Goal: Task Accomplishment & Management: Manage account settings

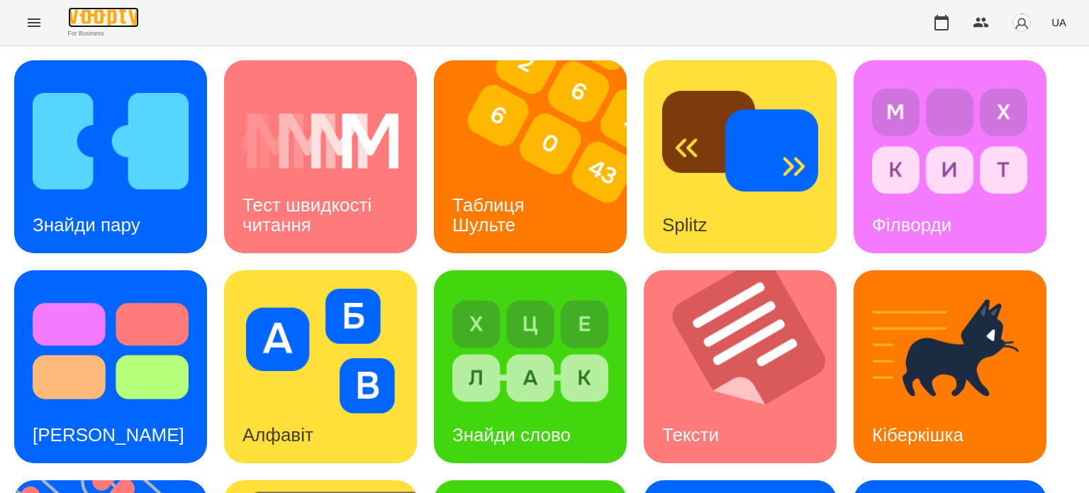
click at [118, 16] on img at bounding box center [103, 17] width 71 height 21
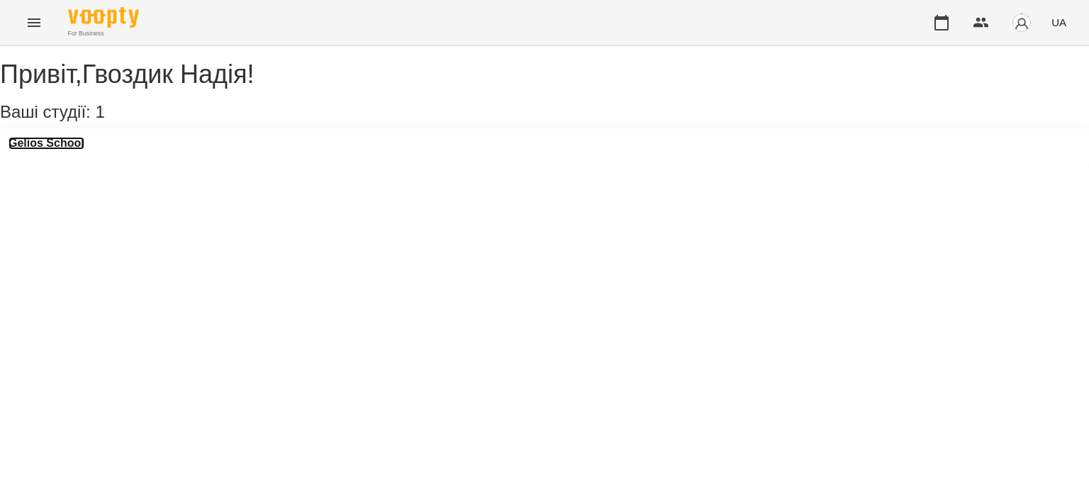
click at [47, 150] on h3 "Gelios School" at bounding box center [47, 143] width 76 height 13
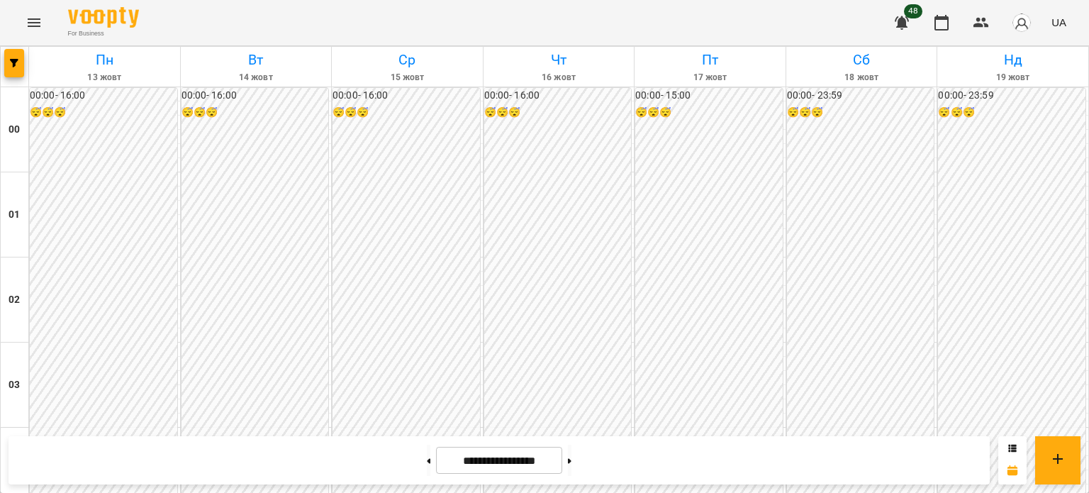
scroll to position [1489, 0]
click at [427, 462] on icon at bounding box center [429, 460] width 4 height 5
click at [427, 464] on button at bounding box center [429, 459] width 4 height 31
type input "**********"
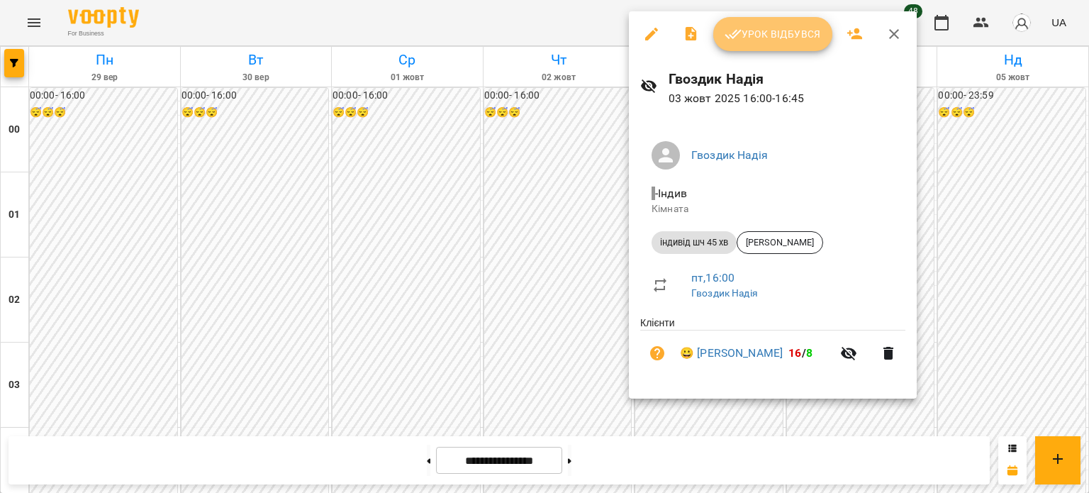
click at [746, 50] on button "Урок відбувся" at bounding box center [772, 34] width 119 height 34
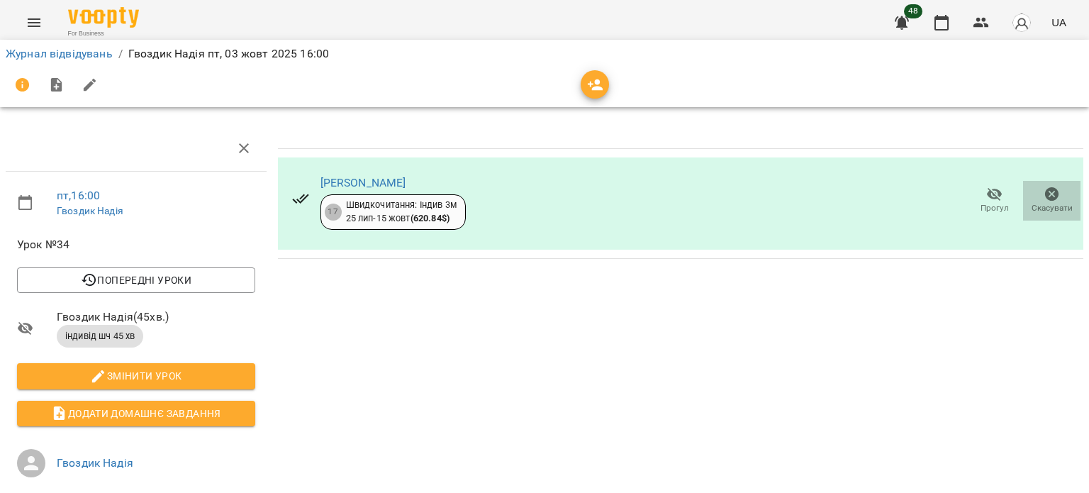
click at [1043, 195] on icon "button" at bounding box center [1051, 194] width 17 height 17
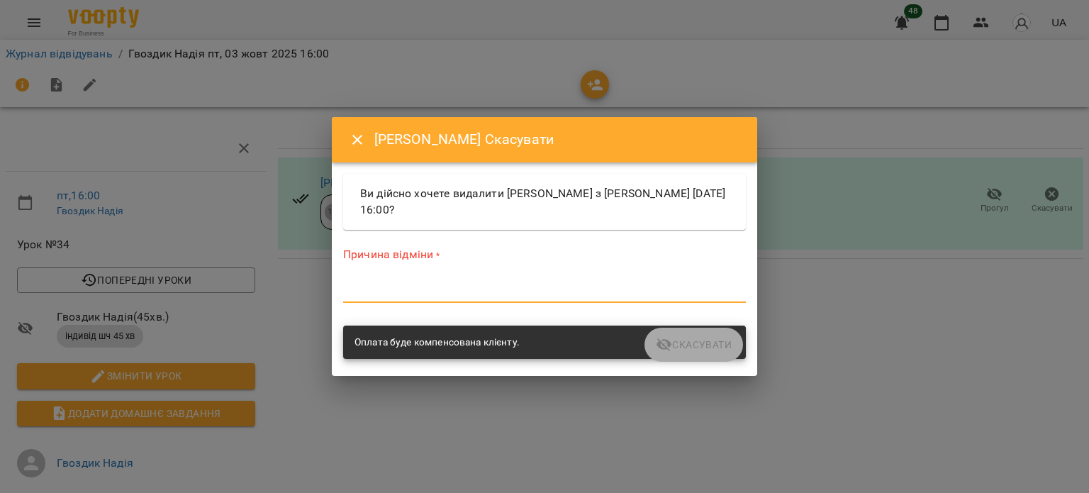
click at [491, 293] on textarea at bounding box center [544, 290] width 403 height 13
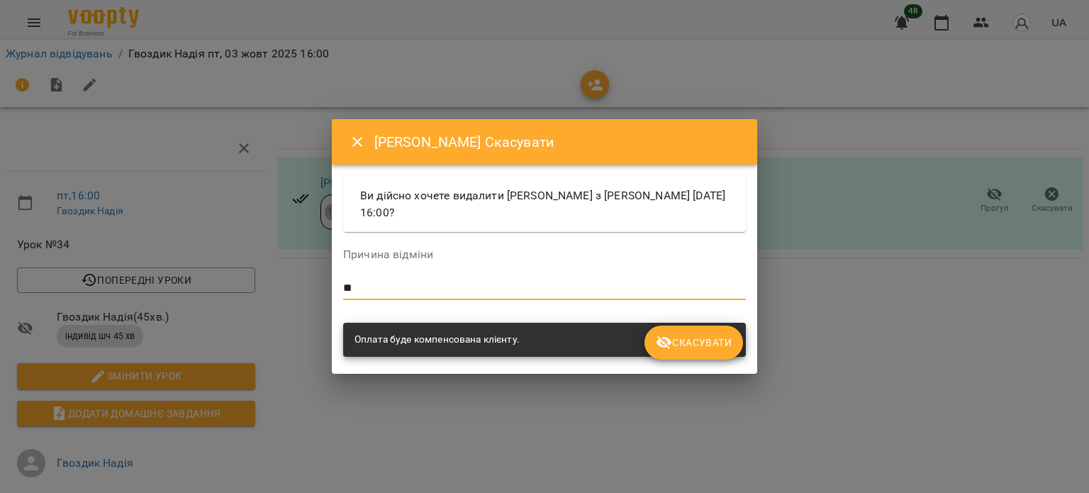
type textarea "**"
click at [683, 340] on span "Скасувати" at bounding box center [694, 342] width 76 height 17
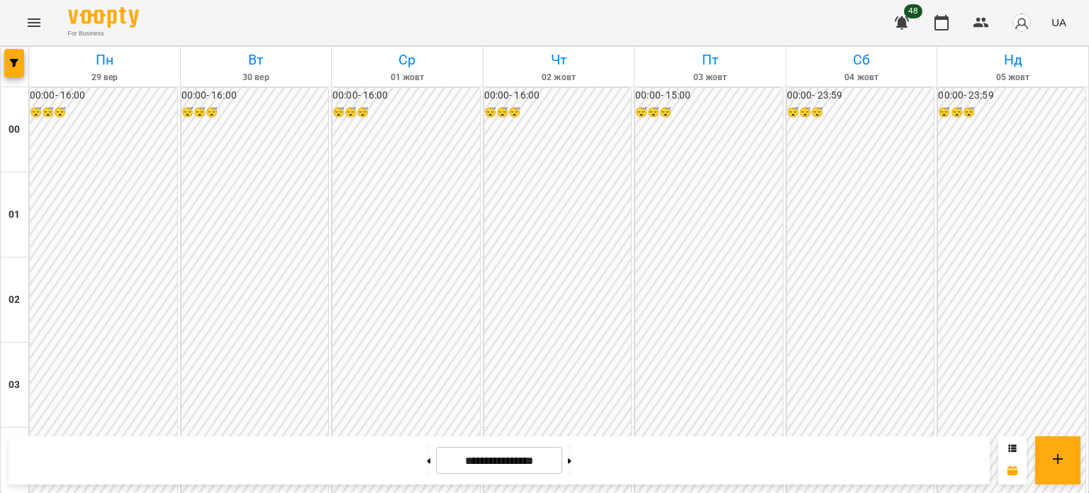
scroll to position [1276, 0]
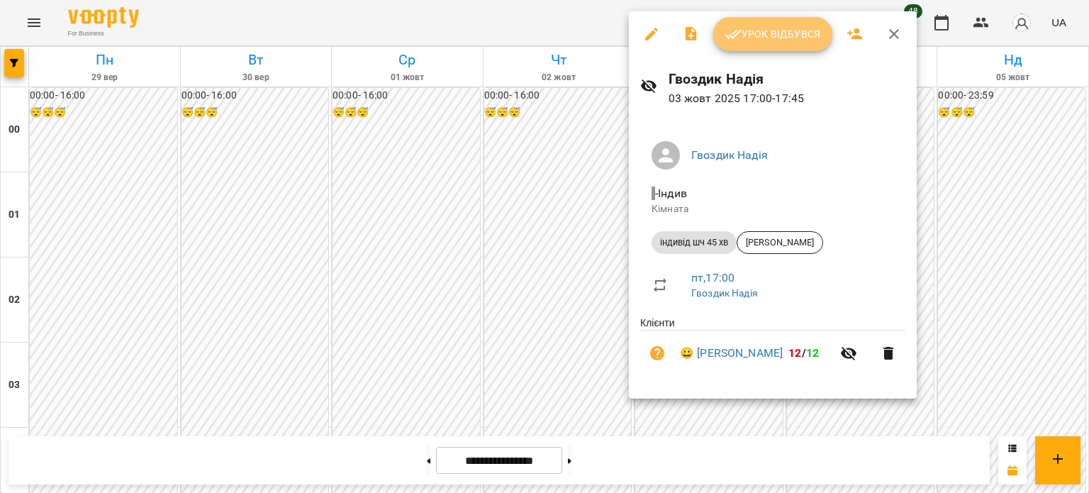
click at [765, 35] on span "Урок відбувся" at bounding box center [772, 34] width 96 height 17
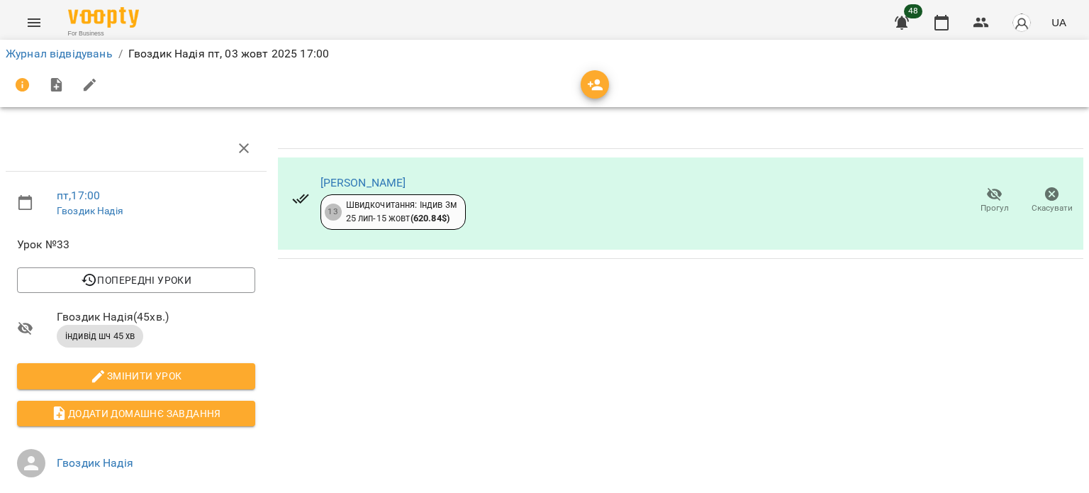
click at [1043, 204] on span "Скасувати" at bounding box center [1051, 208] width 41 height 12
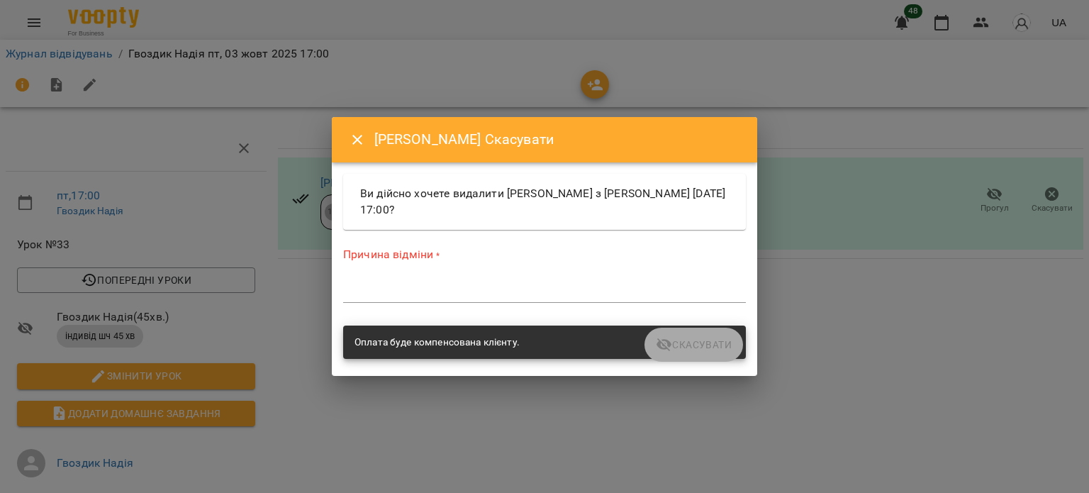
click at [464, 262] on label "Причина відміни *" at bounding box center [544, 255] width 403 height 16
click at [451, 279] on div "Причина відміни * *" at bounding box center [544, 278] width 403 height 62
click at [447, 290] on textarea at bounding box center [544, 290] width 403 height 13
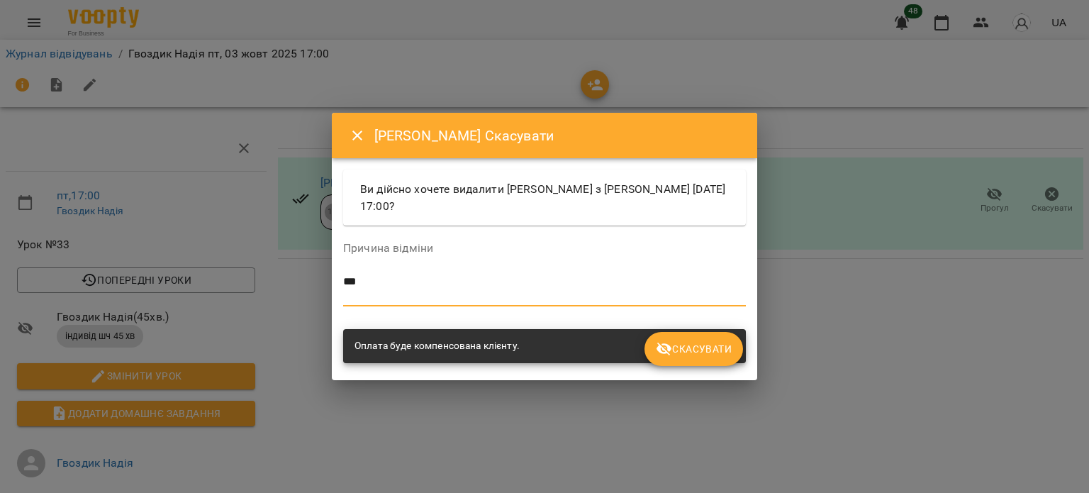
type textarea "**"
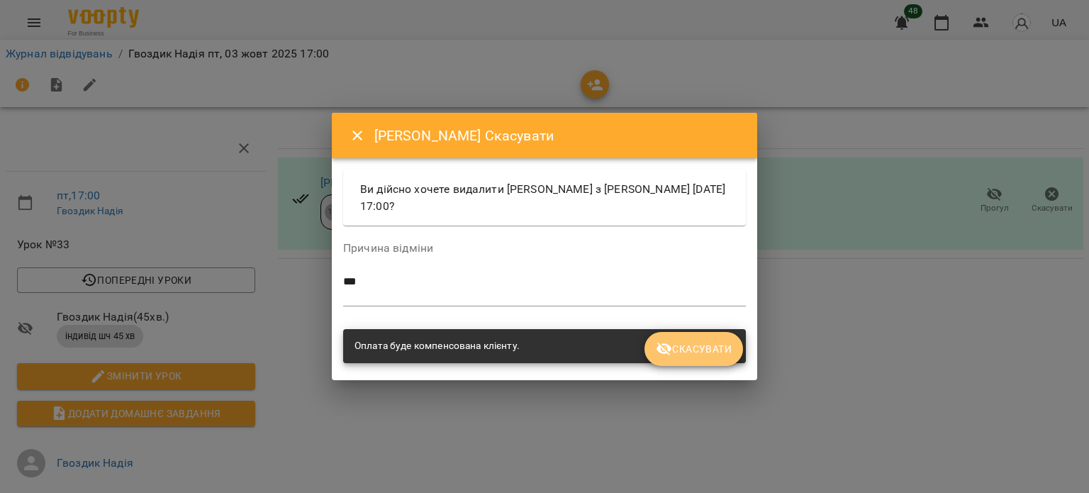
click at [689, 340] on span "Скасувати" at bounding box center [694, 348] width 76 height 17
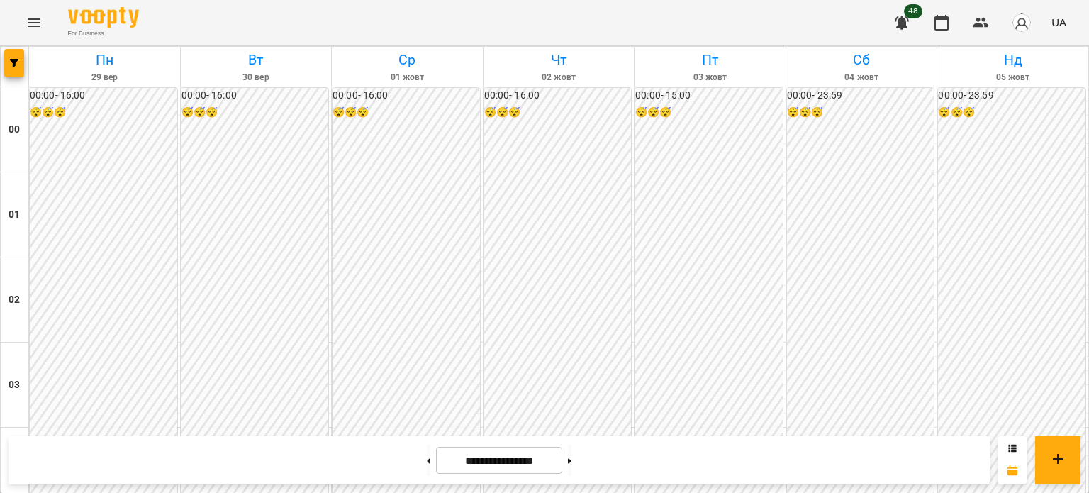
scroll to position [1557, 0]
click at [571, 464] on button at bounding box center [570, 459] width 4 height 31
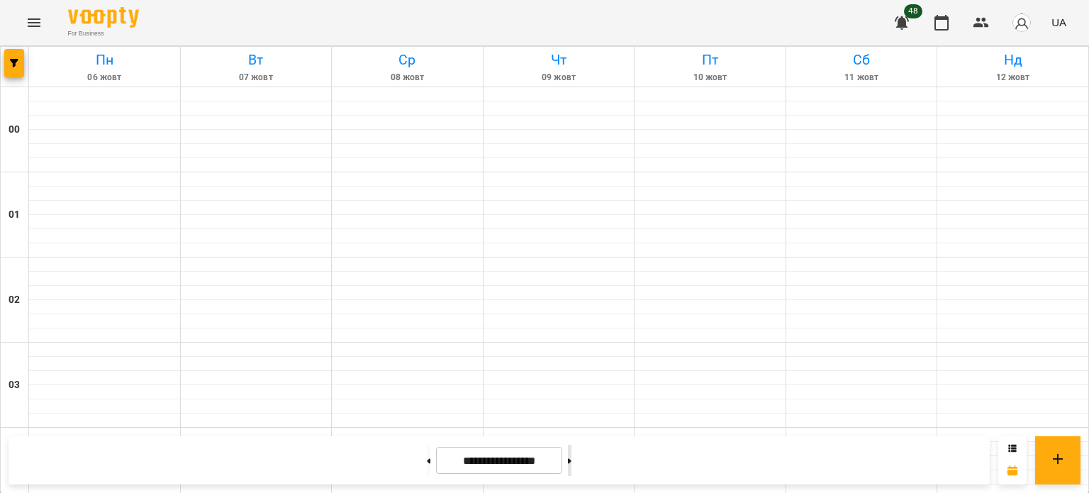
click at [571, 464] on button at bounding box center [570, 459] width 4 height 31
type input "**********"
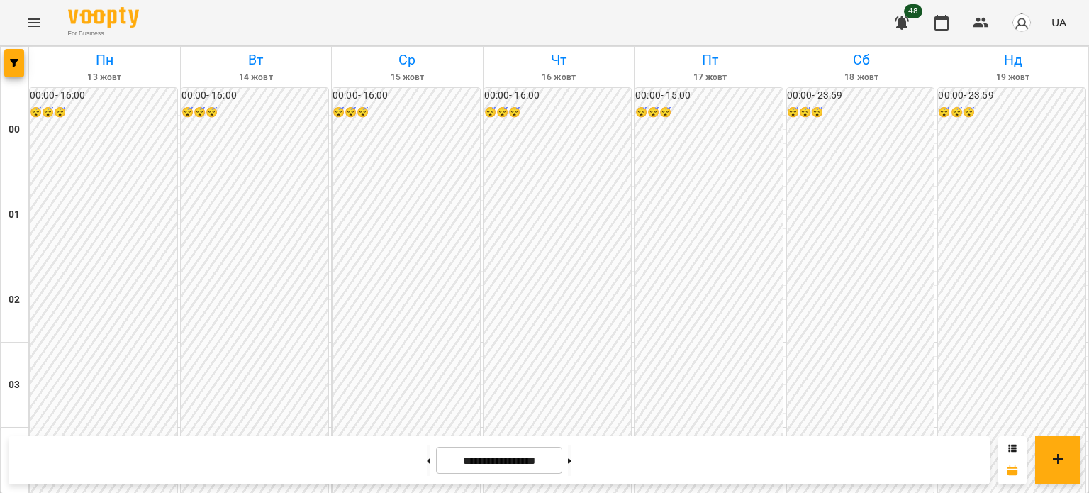
scroll to position [1416, 0]
